Goal: Check status: Check status

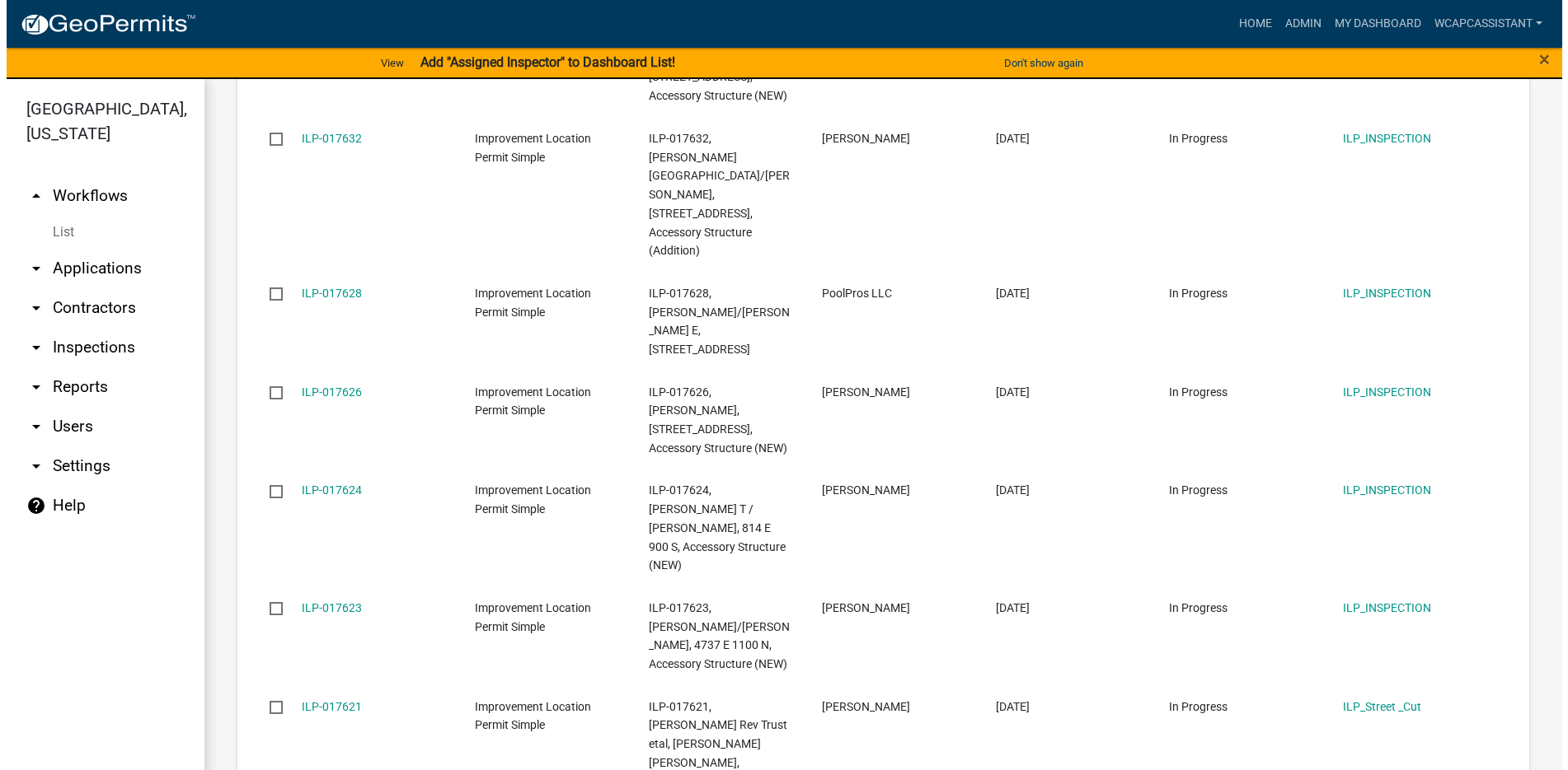
scroll to position [1462, 0]
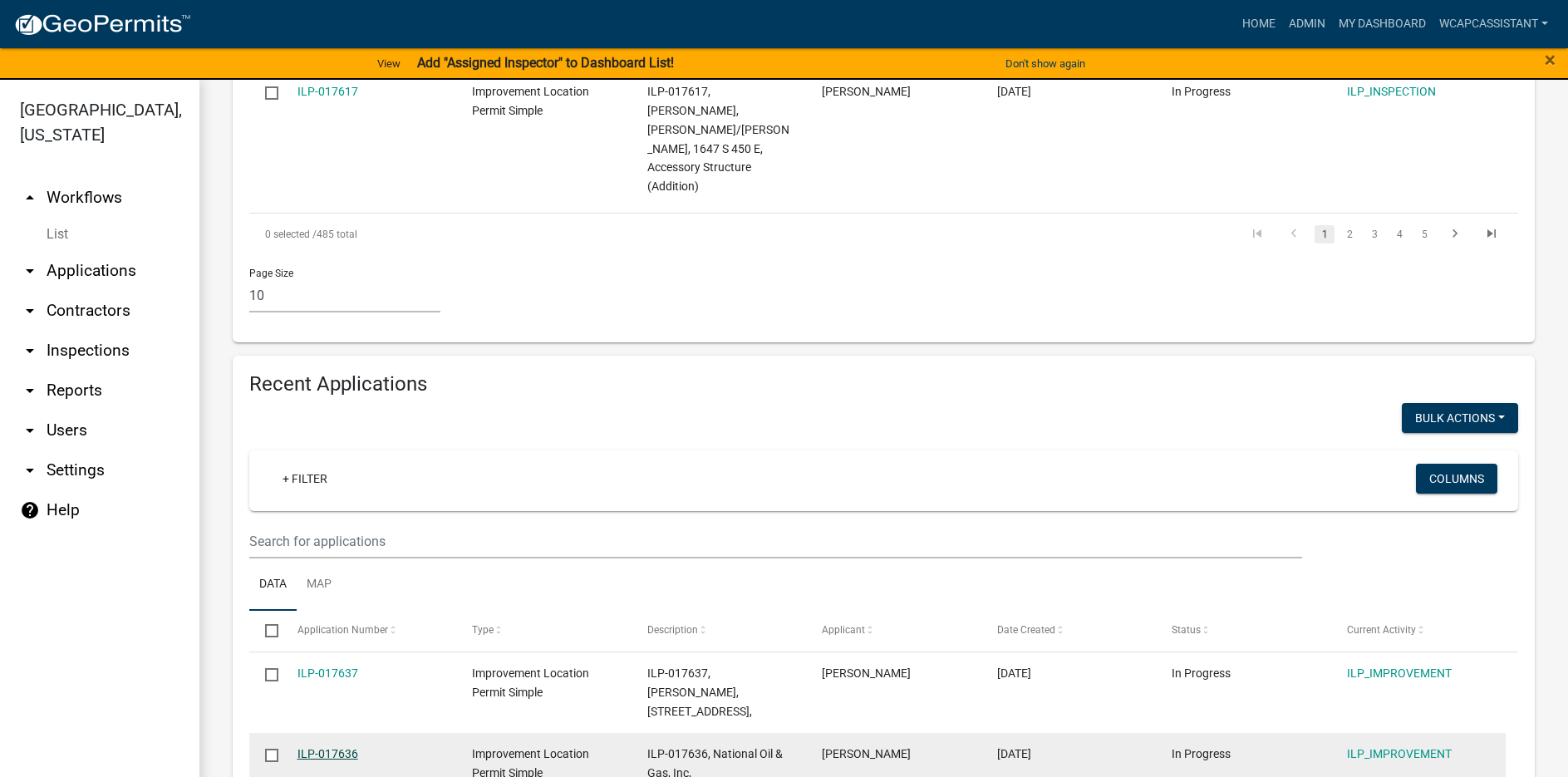
click at [321, 748] on link "ILP-017636" at bounding box center [328, 754] width 60 height 14
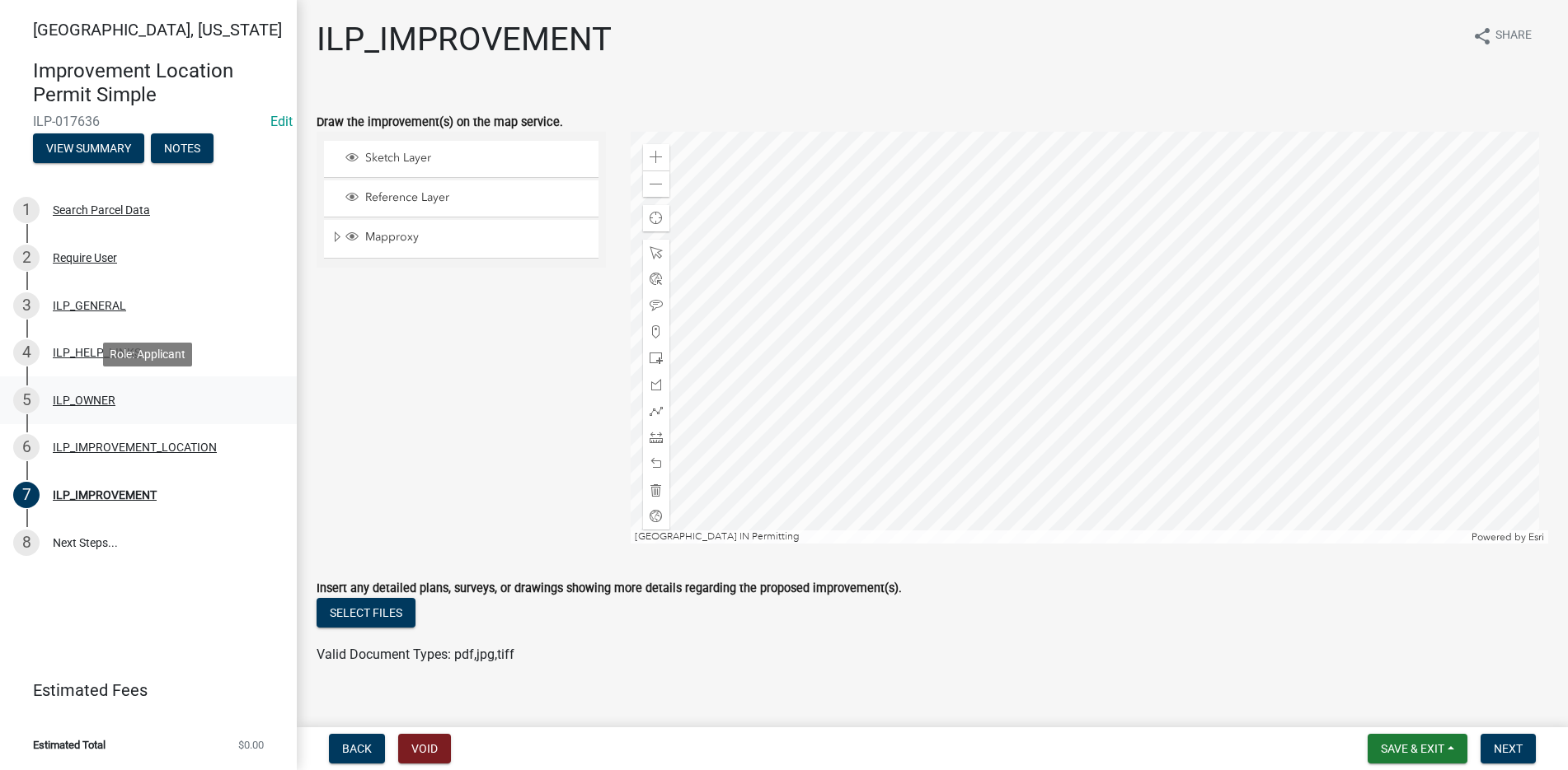
click at [82, 398] on div "ILP_OWNER" at bounding box center [83, 400] width 62 height 12
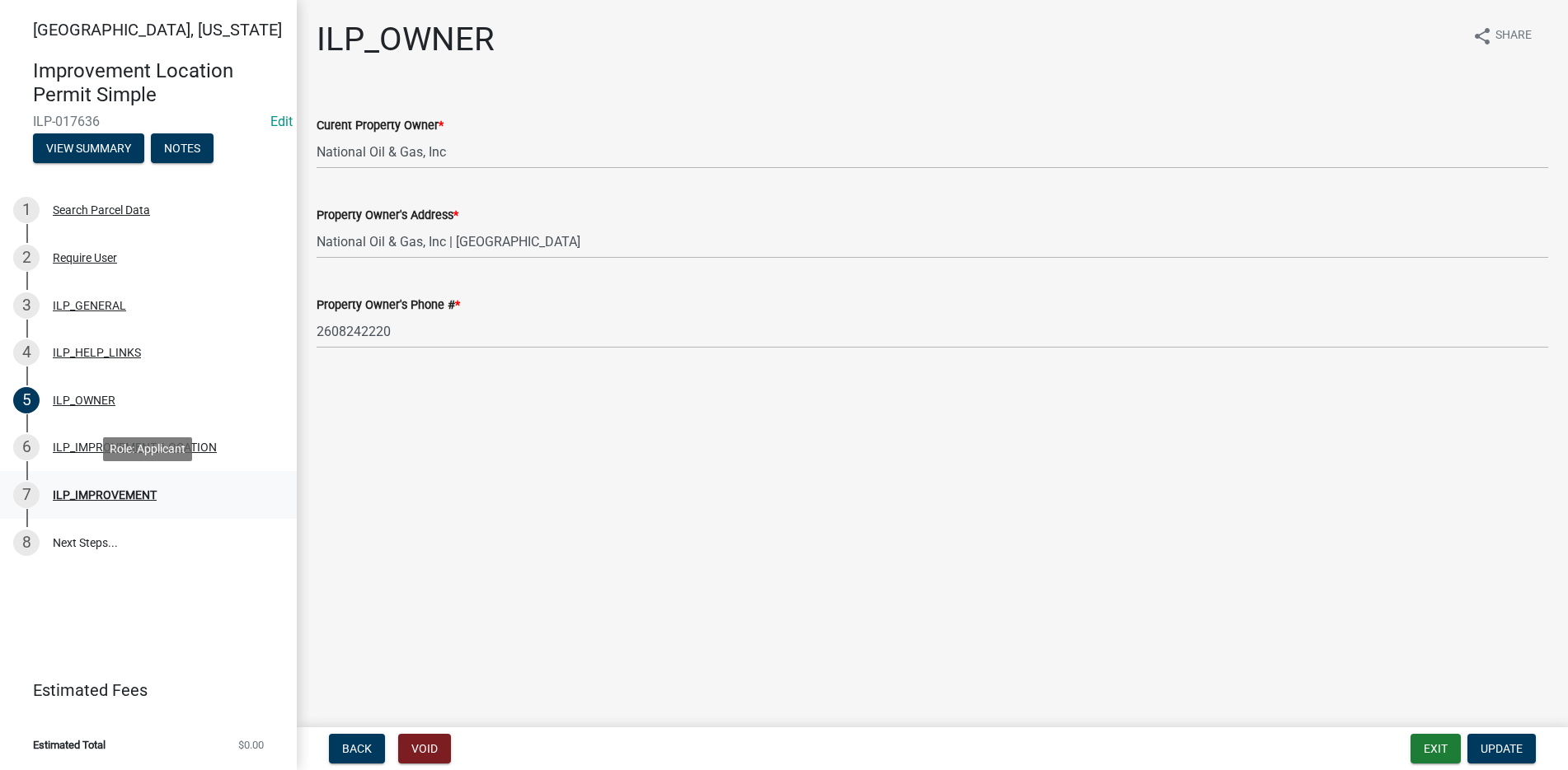
click at [105, 492] on div "ILP_IMPROVEMENT" at bounding box center [104, 495] width 104 height 12
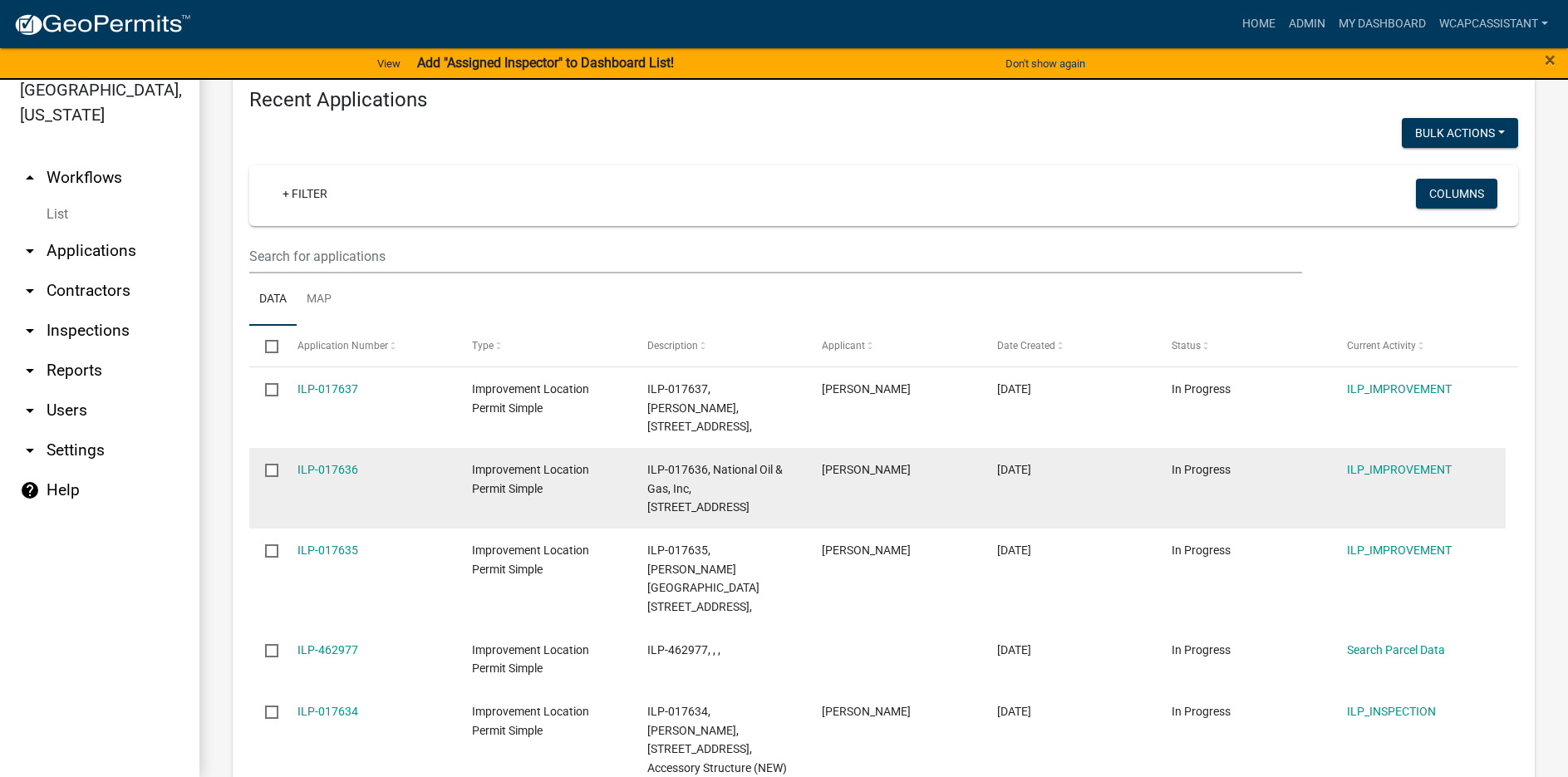
scroll to position [1475, 0]
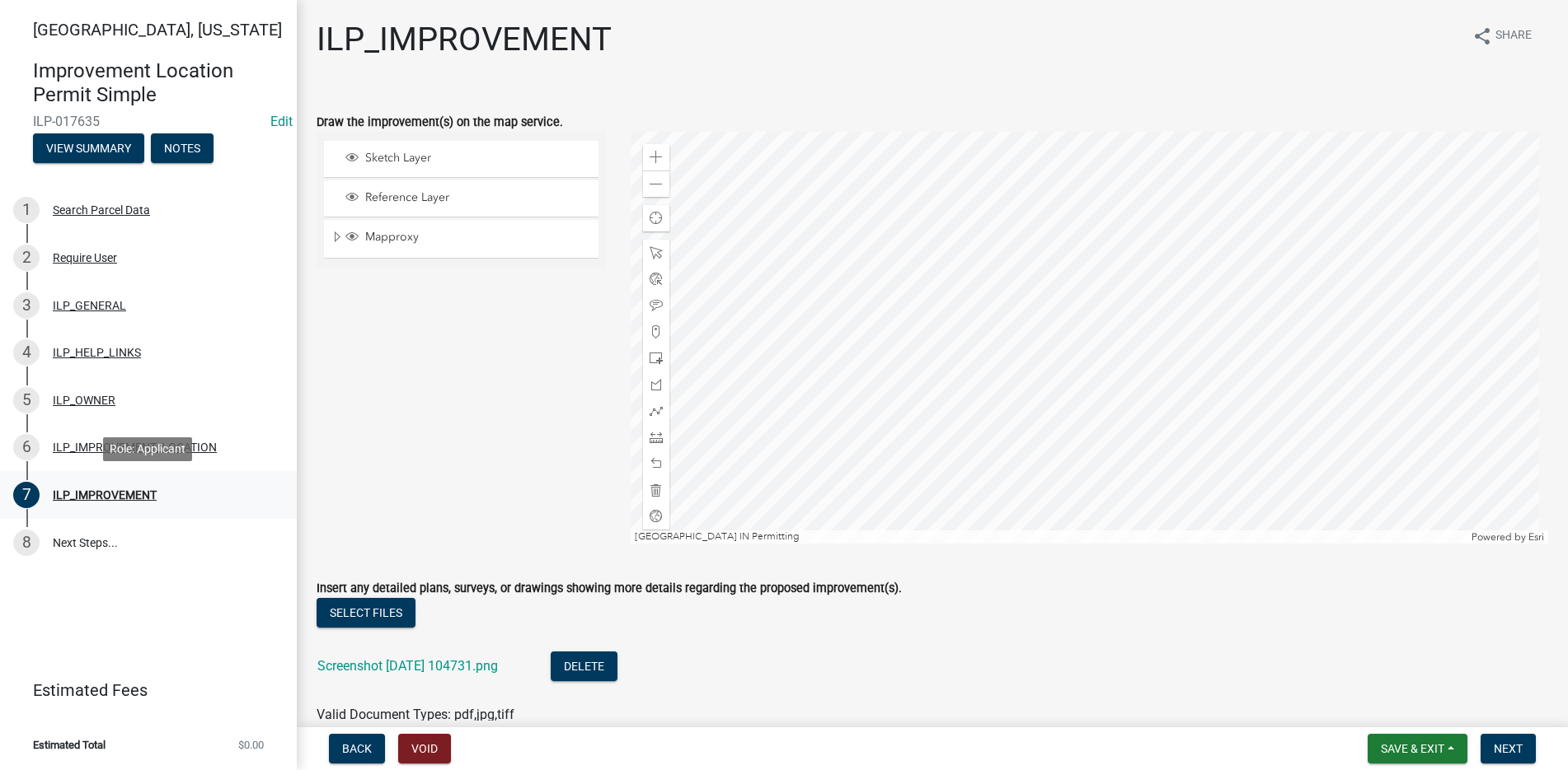
click at [103, 490] on div "ILP_IMPROVEMENT" at bounding box center [104, 495] width 104 height 12
click at [101, 442] on div "ILP_IMPROVEMENT_LOCATION" at bounding box center [134, 447] width 164 height 12
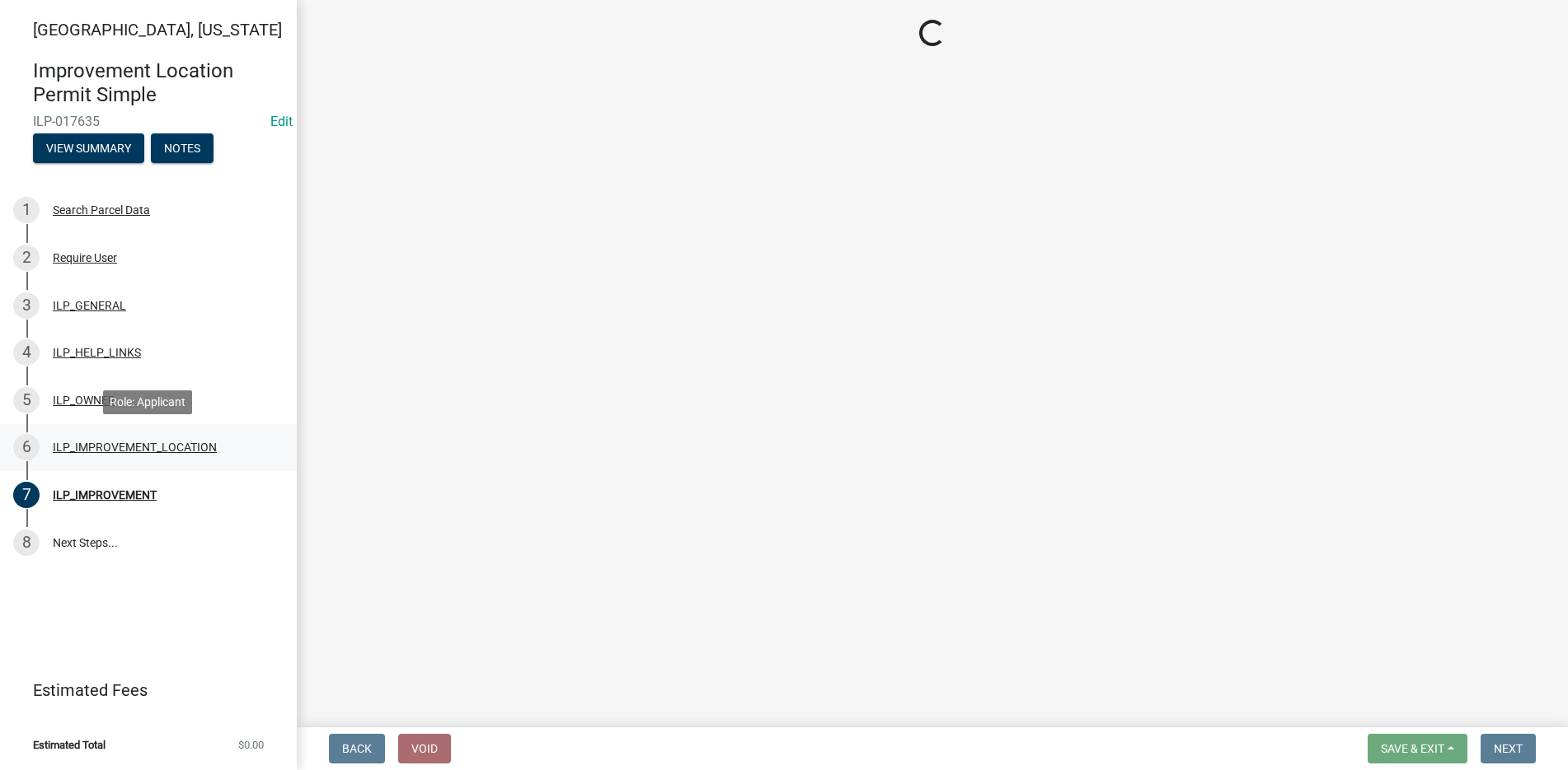
select select "03ef64e6-f0ff-43c9-aded-972c487e3507"
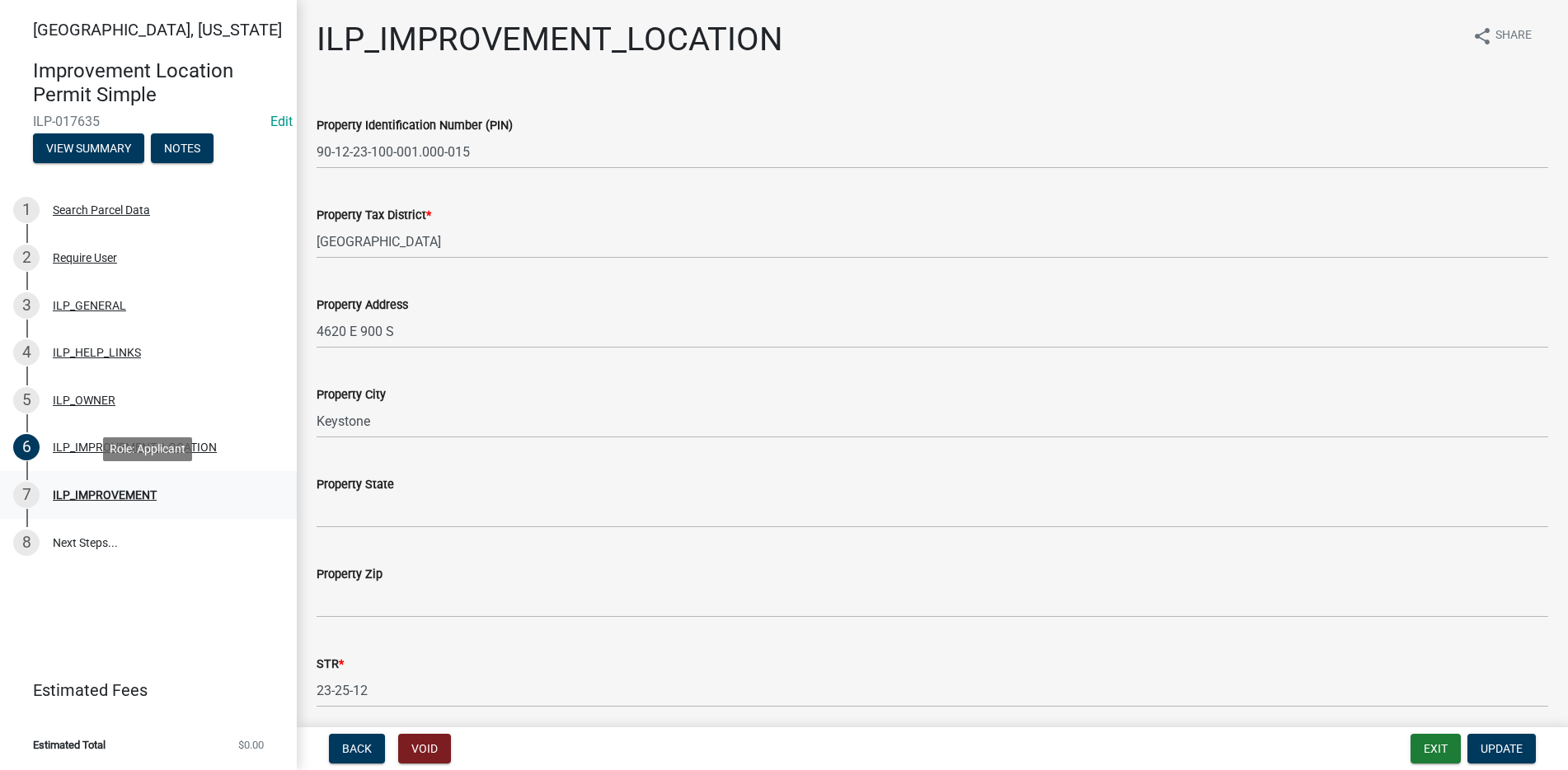
click at [122, 491] on div "ILP_IMPROVEMENT" at bounding box center [104, 495] width 104 height 12
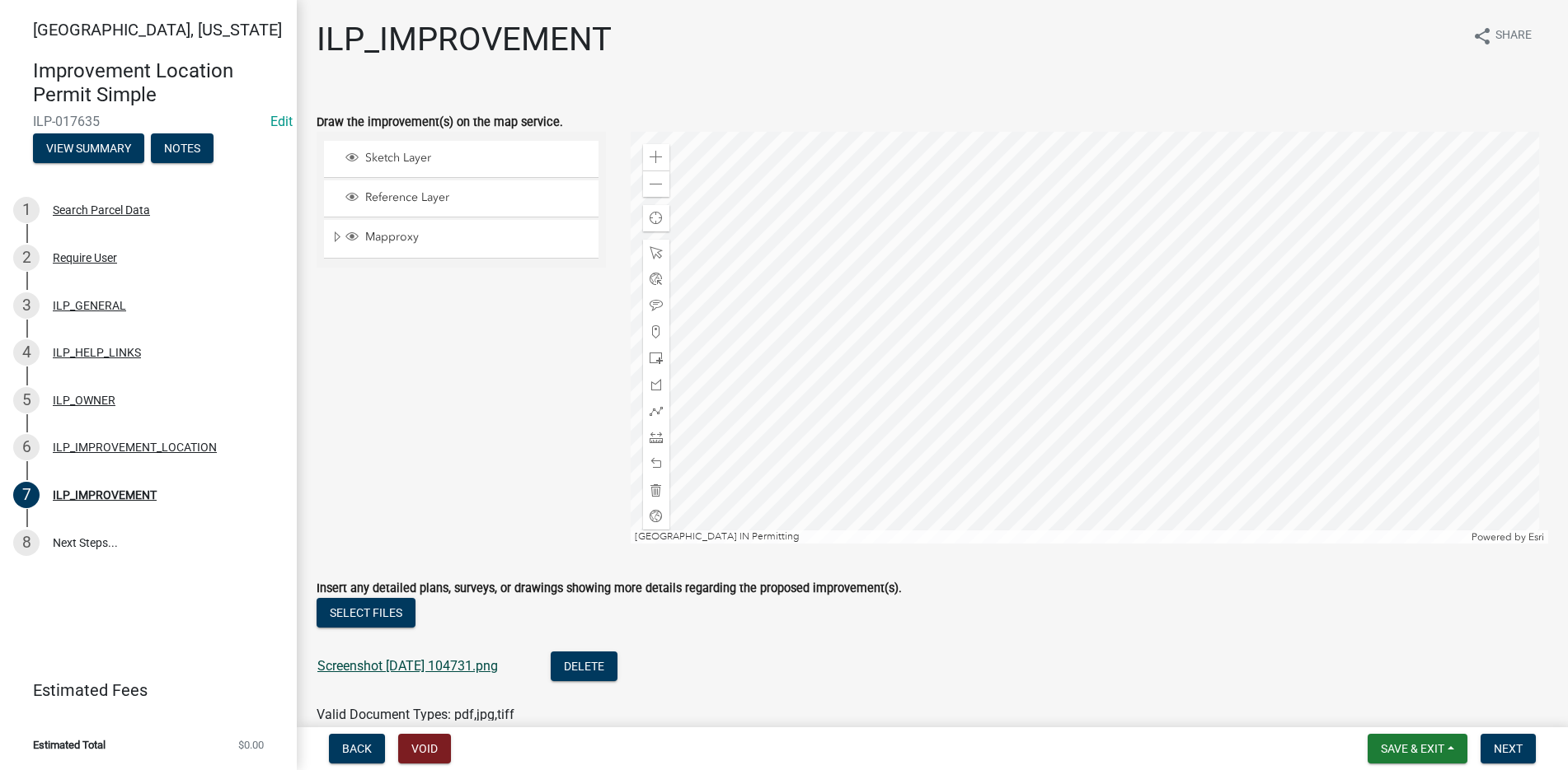
click at [387, 663] on link "Screenshot 2025-08-13 104731.png" at bounding box center [407, 666] width 180 height 15
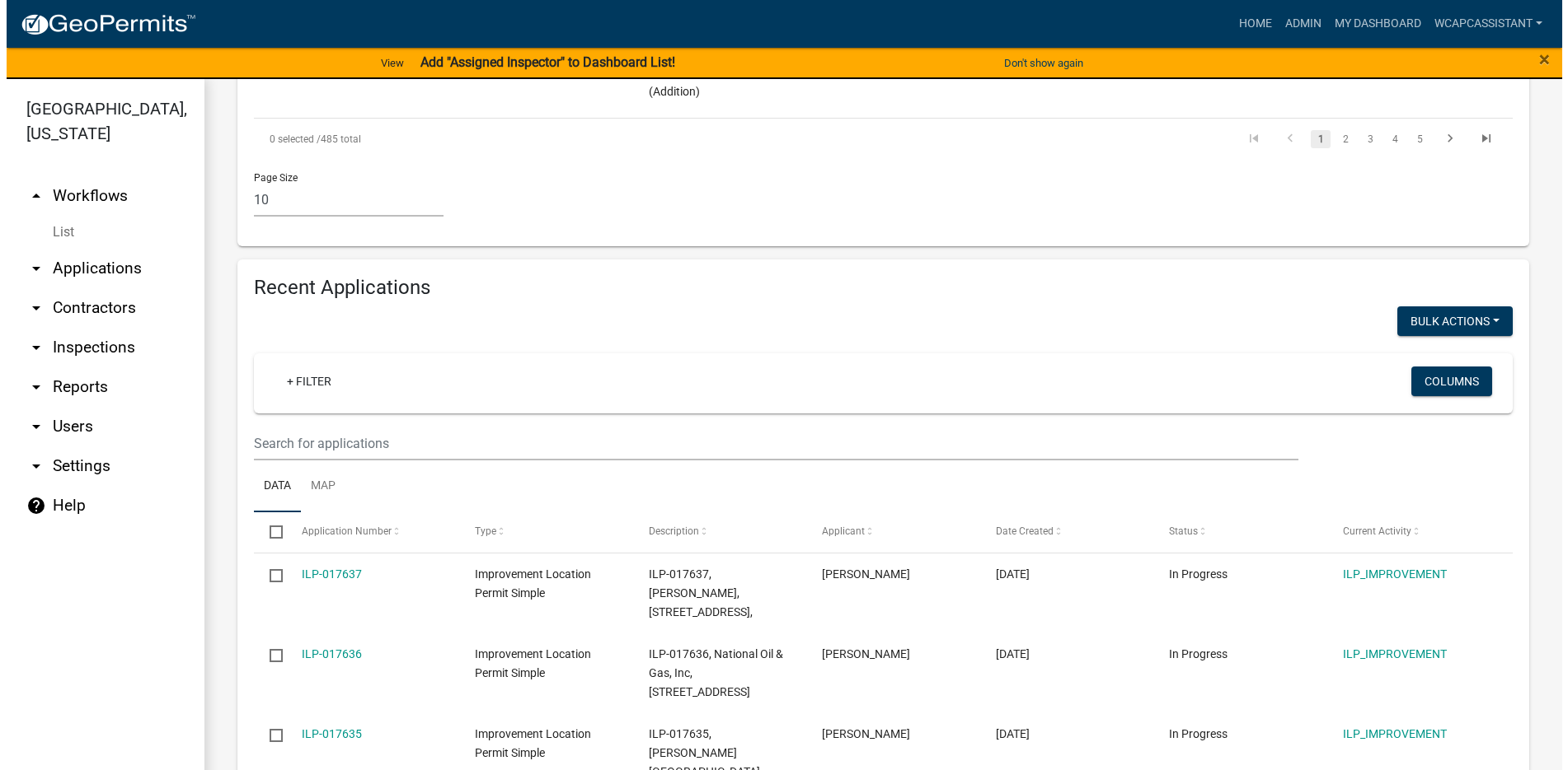
scroll to position [1483, 0]
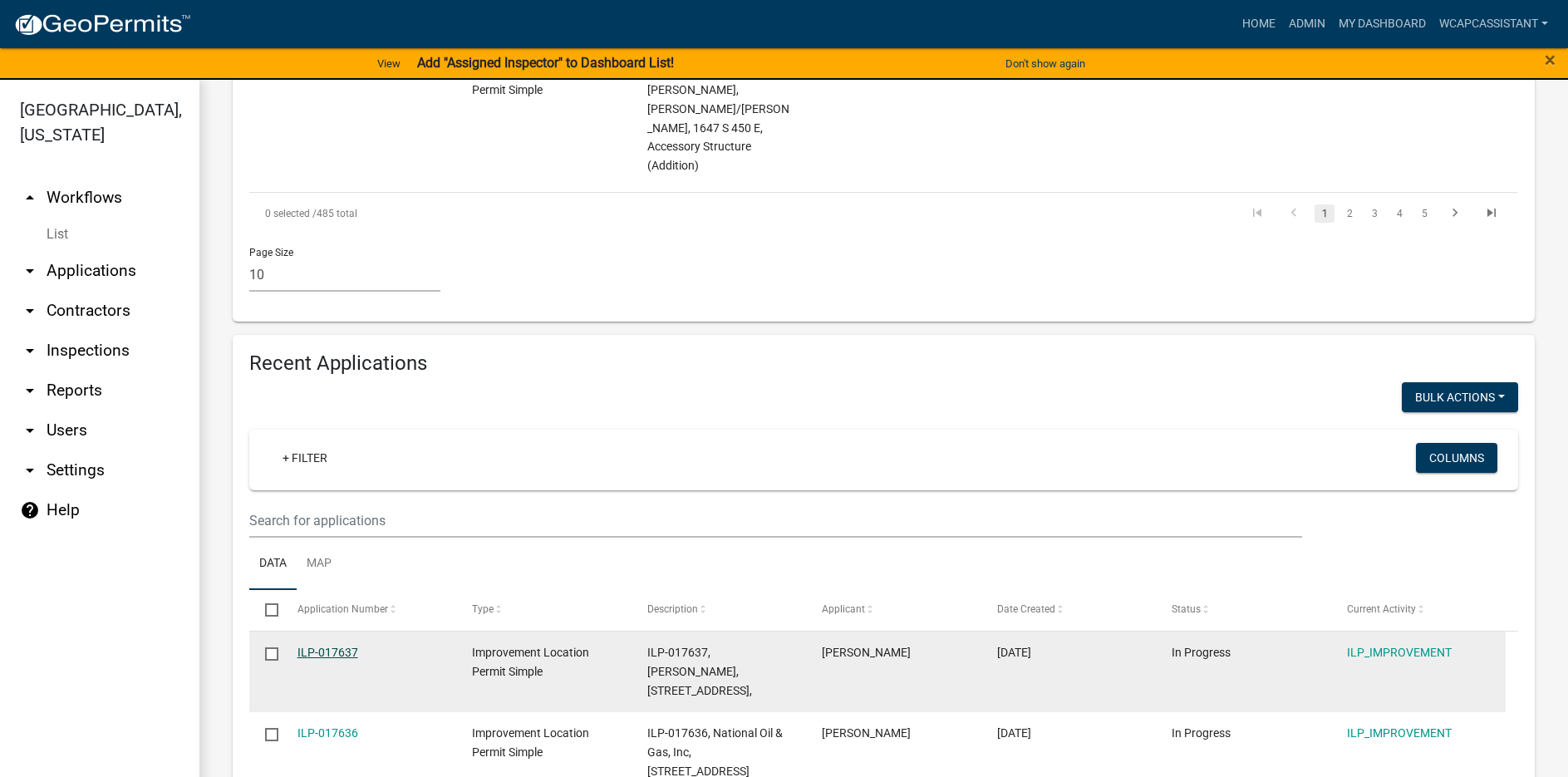
click at [337, 646] on link "ILP-017637" at bounding box center [328, 653] width 60 height 14
